Goal: Transaction & Acquisition: Purchase product/service

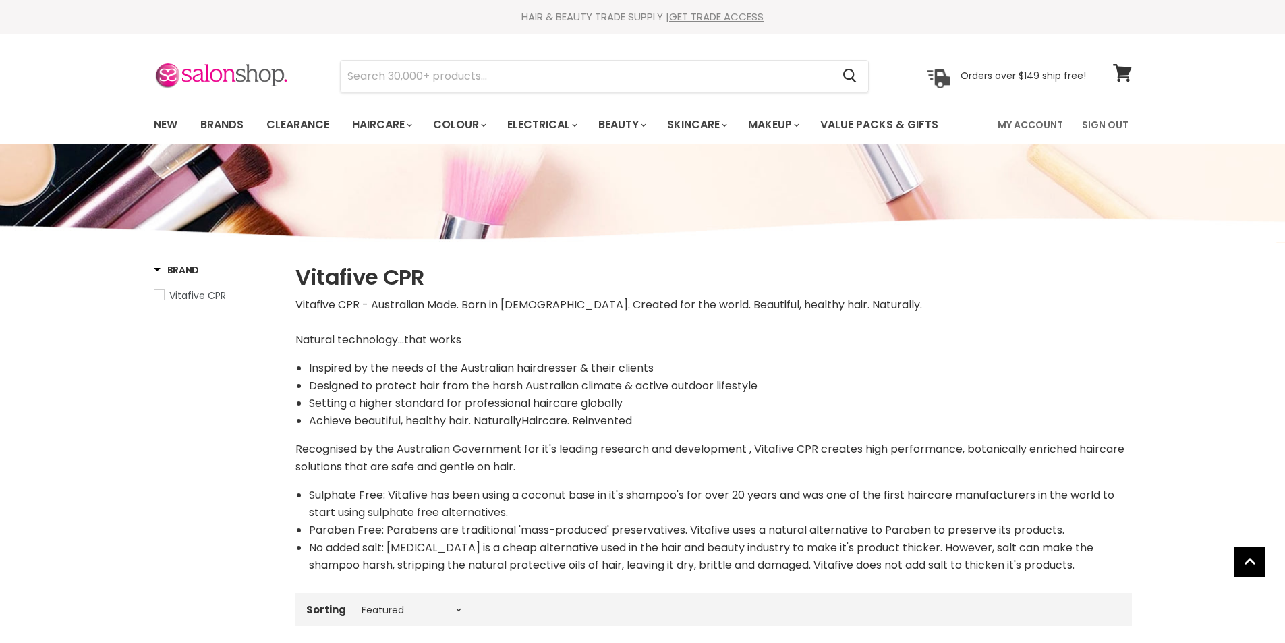
select select "manual"
click at [358, 80] on input "Search" at bounding box center [587, 76] width 492 height 31
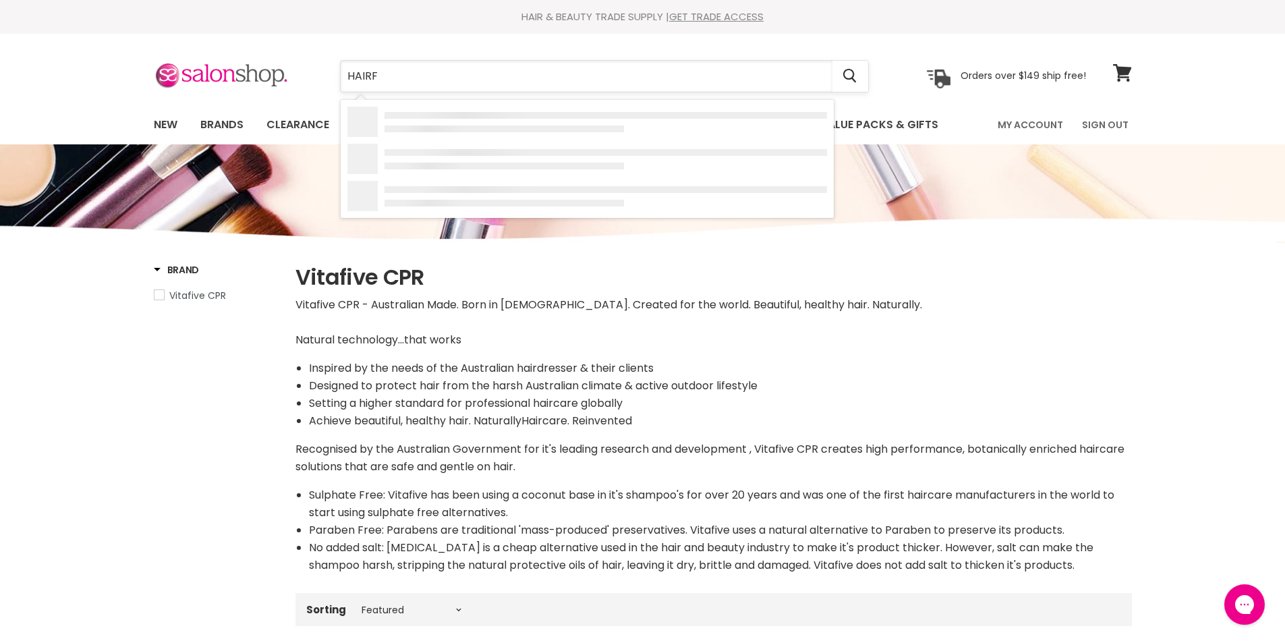
type input "HAIRFX"
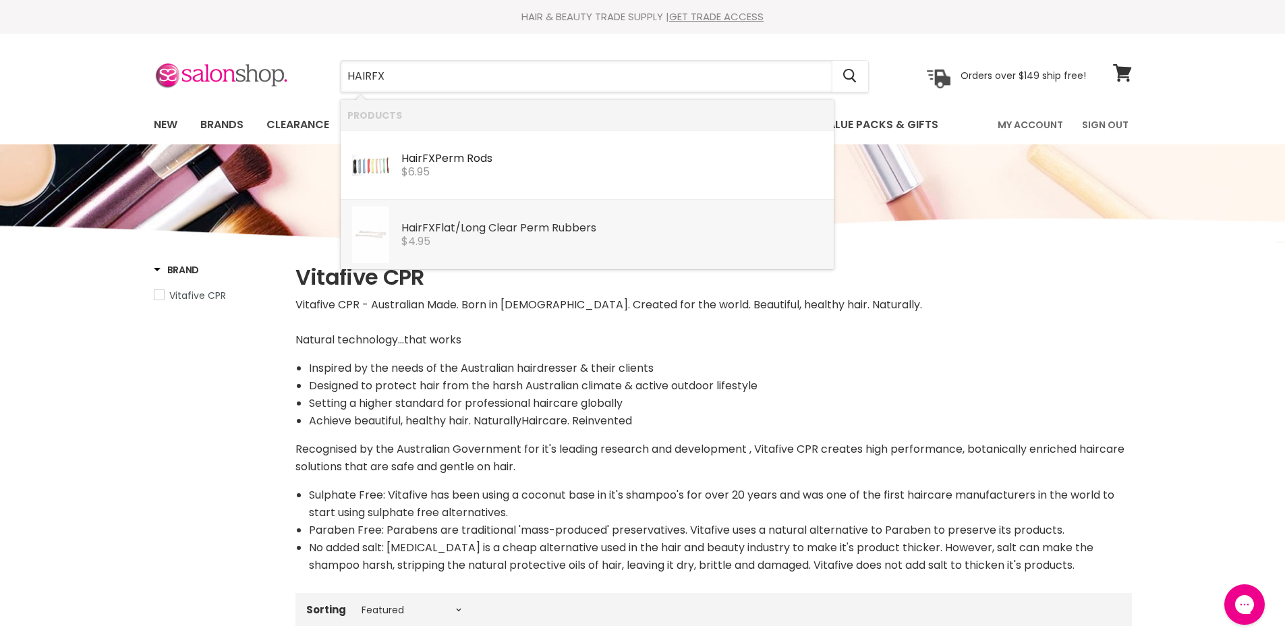
click at [453, 224] on div "HairFX Flat/Long Clear Perm Rubbers" at bounding box center [614, 229] width 426 height 14
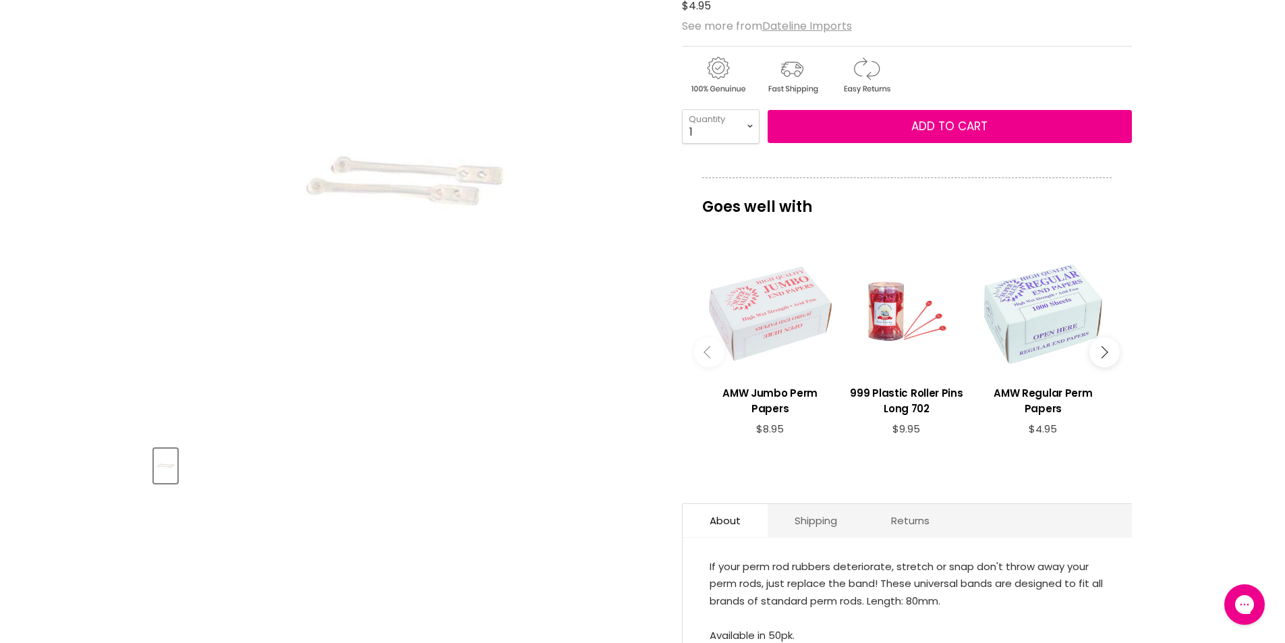
scroll to position [135, 0]
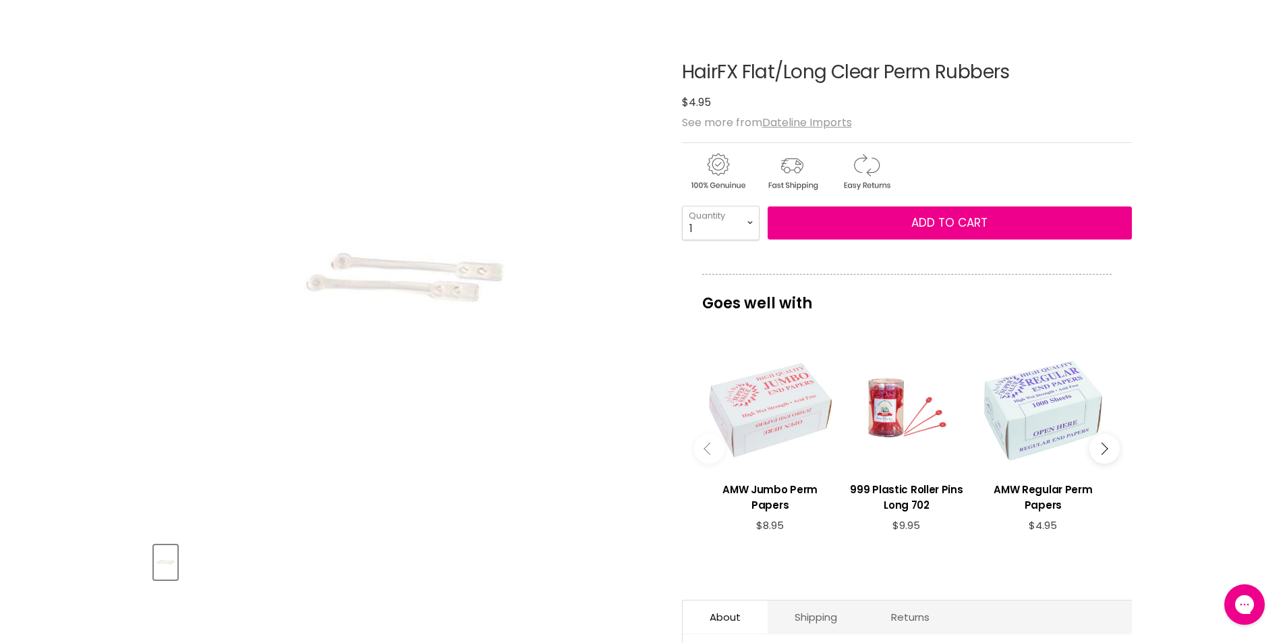
click at [441, 270] on img "HairFX Flat/Long Clear Perm Rubbers image. Click or Scroll to Zoom." at bounding box center [405, 279] width 236 height 355
click at [161, 563] on img "Product thumbnails" at bounding box center [165, 562] width 21 height 32
click at [341, 257] on img "HairFX Flat/Long Clear Perm Rubbers image. Click or Scroll to Zoom." at bounding box center [405, 279] width 236 height 355
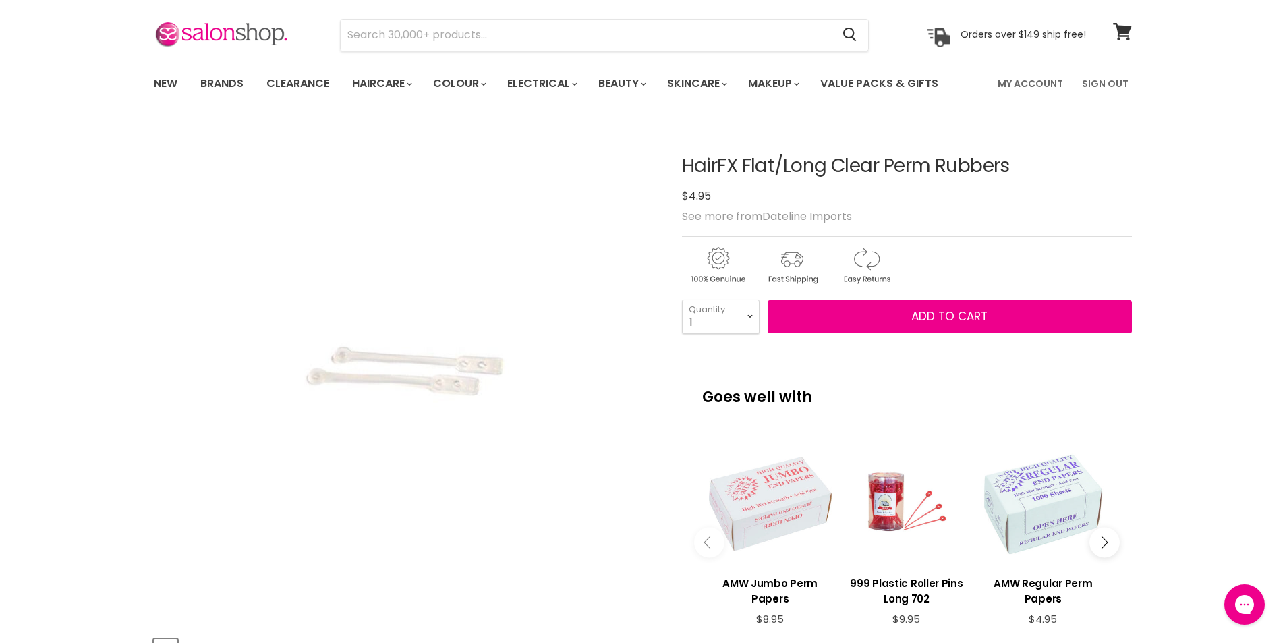
scroll to position [0, 0]
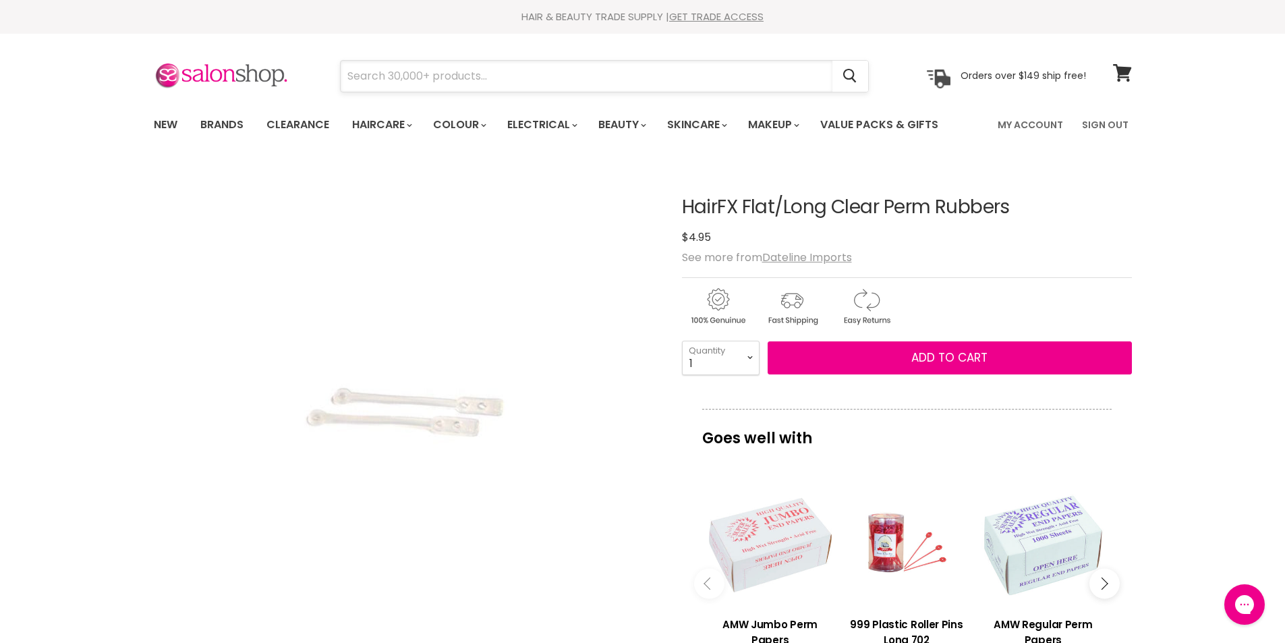
click at [403, 84] on input "Search" at bounding box center [587, 76] width 492 height 31
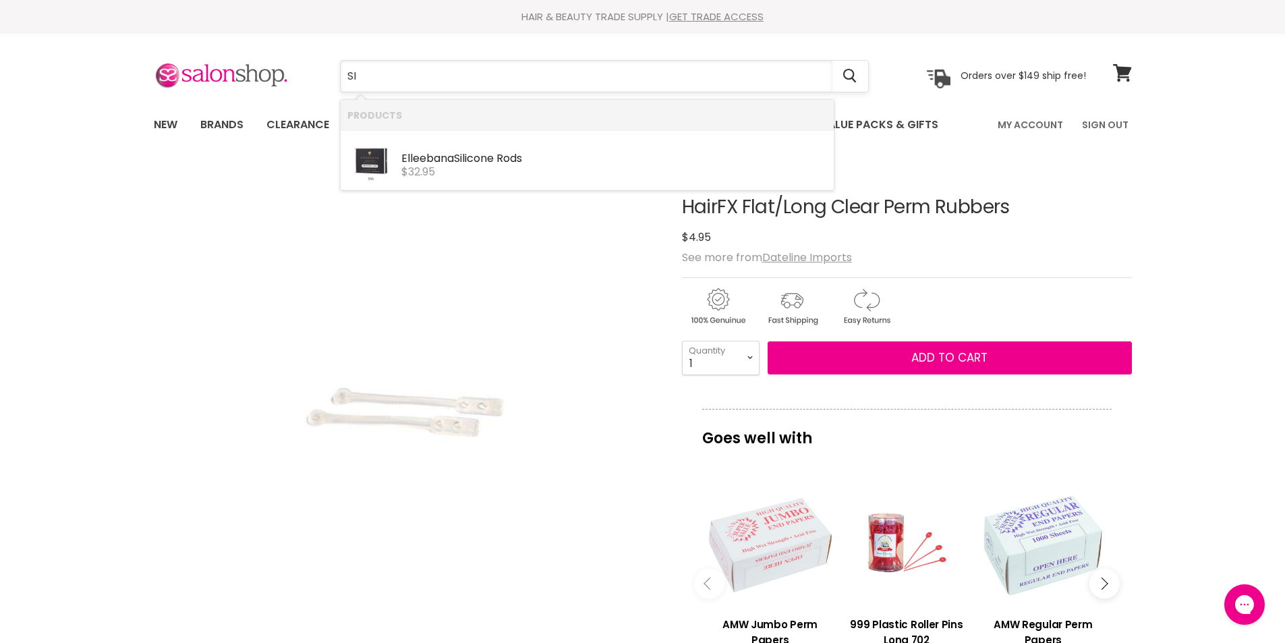
type input "S"
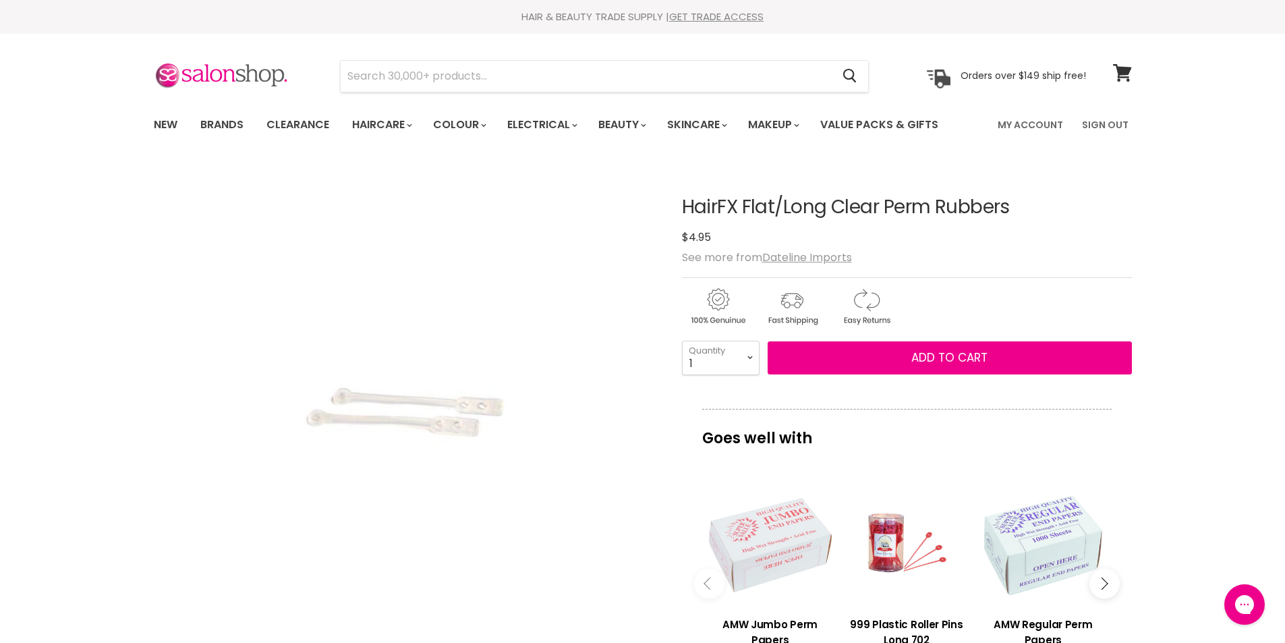
click at [538, 100] on section "Menu Cancel" at bounding box center [643, 69] width 1012 height 71
click at [526, 87] on input "Search" at bounding box center [587, 76] width 492 height 31
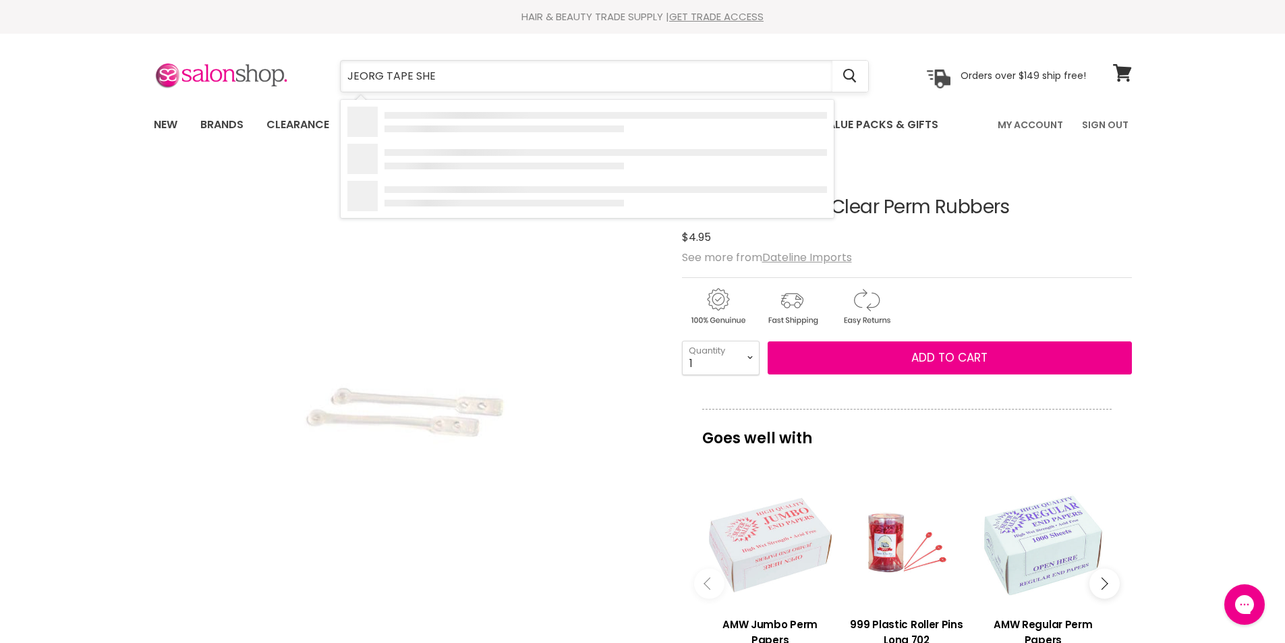
type input "JEORG TAPE SHEE"
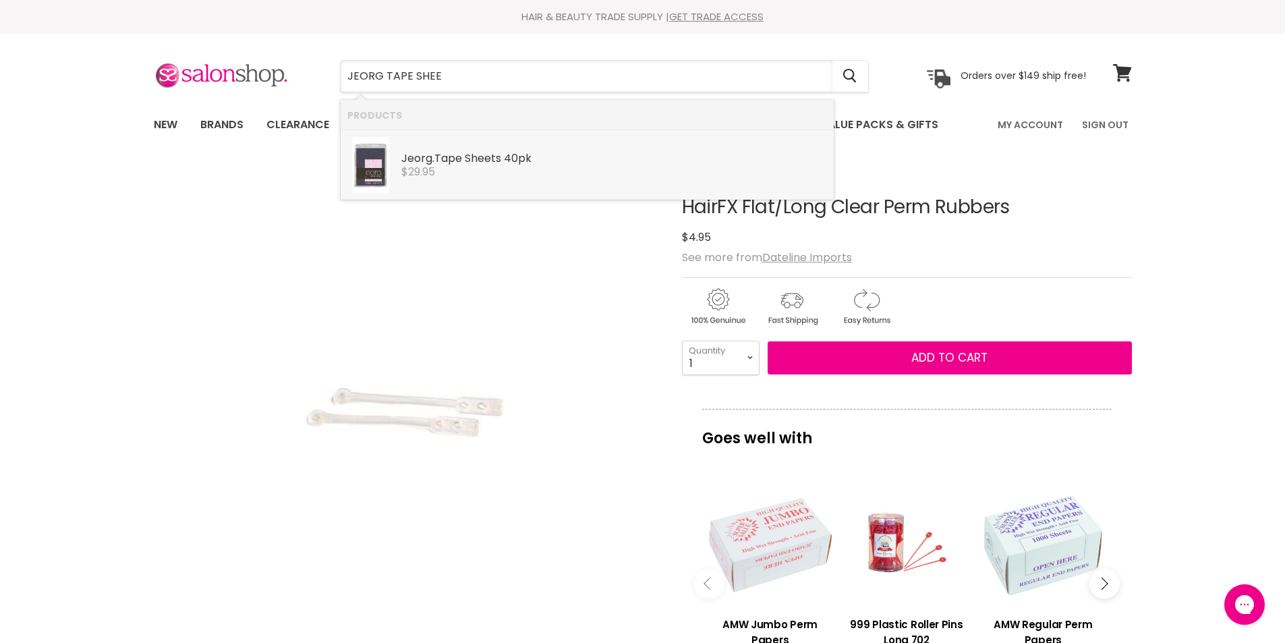
click at [523, 148] on div "Jeorg . Tape Shee ts 40pk Jeorg. Hair Extensions $29.95" at bounding box center [614, 157] width 426 height 41
